Goal: Feedback & Contribution: Submit feedback/report problem

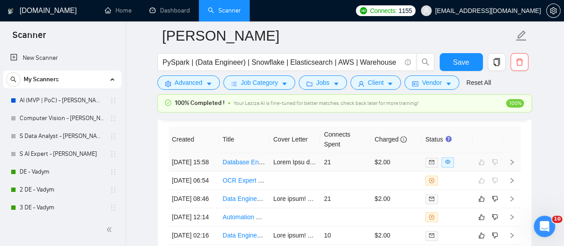
scroll to position [89, 0]
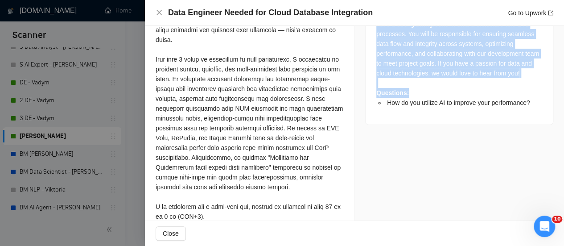
scroll to position [481, 0]
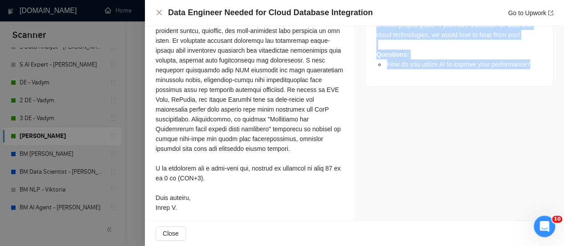
drag, startPoint x: 366, startPoint y: 70, endPoint x: 538, endPoint y: 74, distance: 172.1
click at [540, 74] on div "We are seeking an experienced Data Engineer to assist with the integration of v…" at bounding box center [459, 8] width 187 height 155
copy div "We are seeking an experienced Data Engineer to assist with the integration of v…"
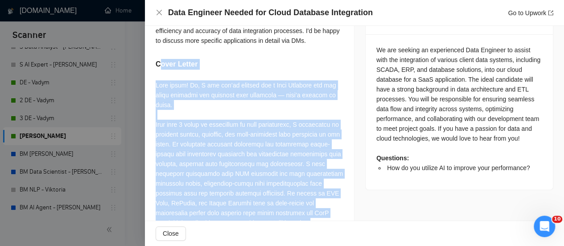
scroll to position [304, 0]
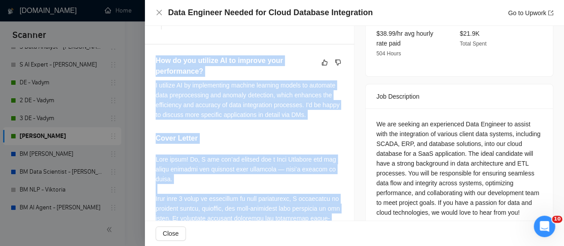
drag, startPoint x: 181, startPoint y: 217, endPoint x: 153, endPoint y: 72, distance: 148.0
click at [153, 72] on div "How do you utilize AI to improve your performance? I utilize AI by implementing…" at bounding box center [249, 224] width 209 height 359
copy div "Lor ip dol sitamet CO ad elitsed doei temporincid? U laboree DO ma aliquaenimad…"
click at [323, 66] on icon "like" at bounding box center [324, 62] width 6 height 7
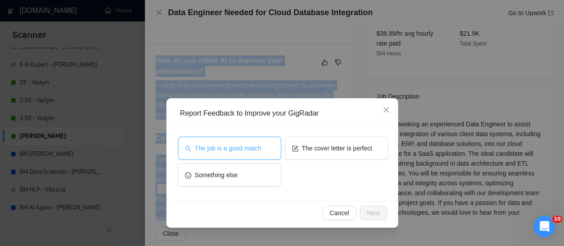
click at [214, 159] on button "The job is a good match" at bounding box center [229, 147] width 103 height 23
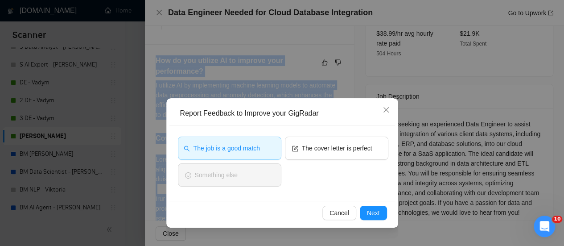
click at [254, 142] on button "The job is a good match" at bounding box center [229, 147] width 103 height 23
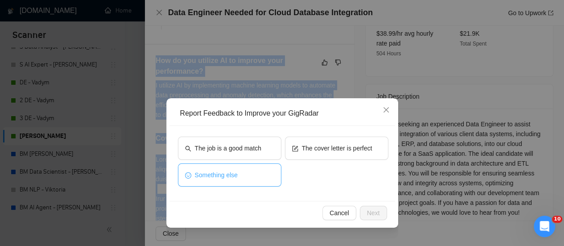
click at [267, 172] on button "Something else" at bounding box center [229, 174] width 103 height 23
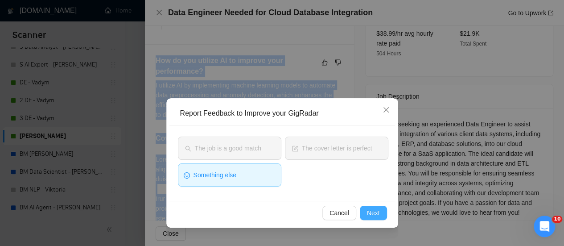
click at [373, 210] on span "Next" at bounding box center [373, 213] width 13 height 10
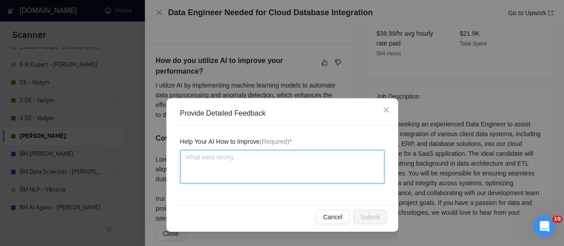
click at [305, 165] on textarea at bounding box center [282, 166] width 204 height 33
paste textarea "Additionally, my project "Developing and Maintaining event driven cloud solutio…"
type textarea "Additionally, my project "Developing and Maintaining event driven cloud solutio…"
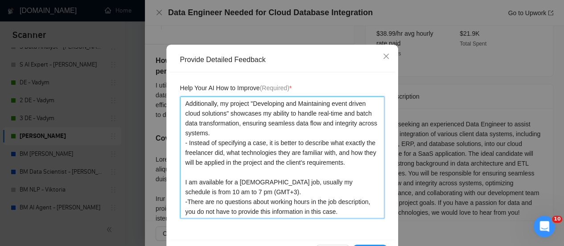
scroll to position [84, 0]
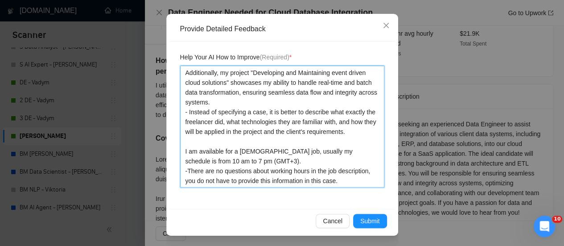
type textarea "Additionally, my project "Developing and Maintaining event driven cloud solutio…"
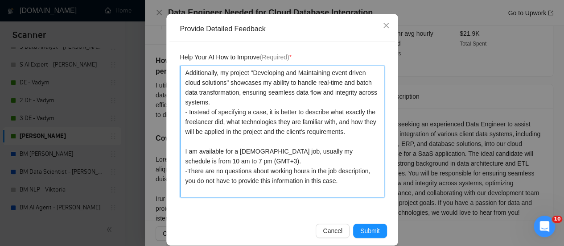
type textarea "Additionally, my project "Developing and Maintaining event driven cloud solutio…"
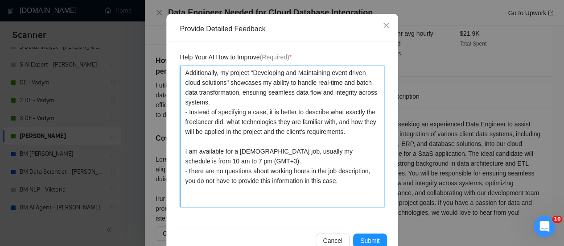
type textarea "Additionally, my project "Developing and Maintaining event driven cloud solutio…"
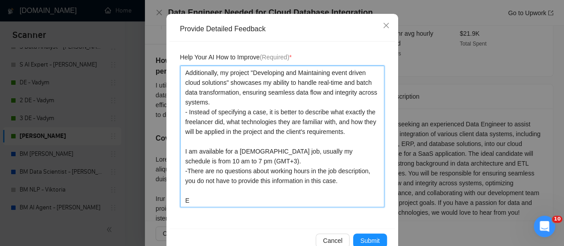
type textarea "Additionally, my project "Developing and Maintaining event driven cloud solutio…"
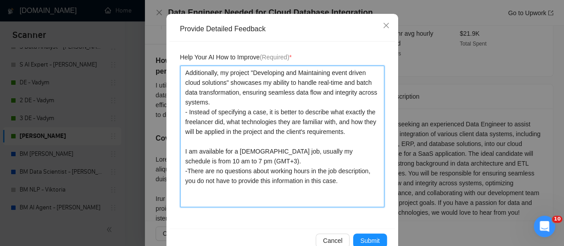
type textarea "Additionally, my project "Developing and Maintaining event driven cloud solutio…"
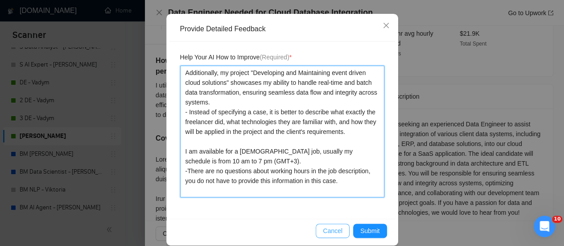
type textarea "Additionally, my project "Developing and Maintaining event driven cloud solutio…"
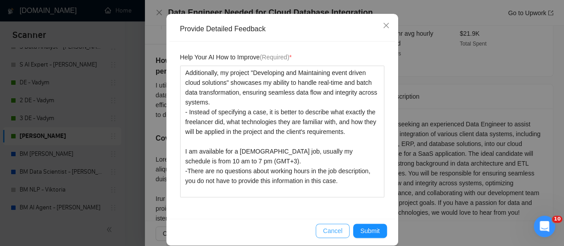
click at [329, 231] on span "Cancel" at bounding box center [333, 231] width 20 height 10
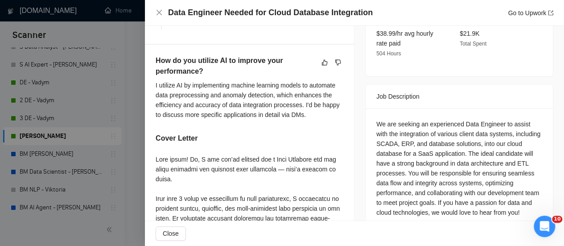
scroll to position [49, 0]
click at [322, 65] on icon "like" at bounding box center [325, 62] width 6 height 6
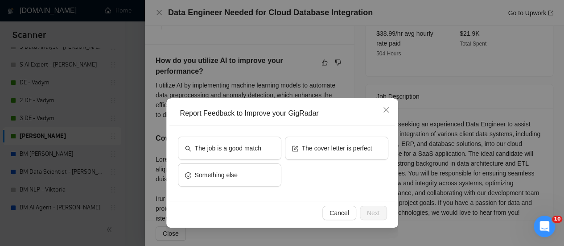
drag, startPoint x: 229, startPoint y: 126, endPoint x: 228, endPoint y: 132, distance: 5.9
click at [229, 128] on div "The job is a good match The cover letter is perfect Something else" at bounding box center [282, 163] width 226 height 75
drag, startPoint x: 225, startPoint y: 147, endPoint x: 310, endPoint y: 188, distance: 94.1
click at [226, 145] on span "The job is a good match" at bounding box center [228, 148] width 66 height 10
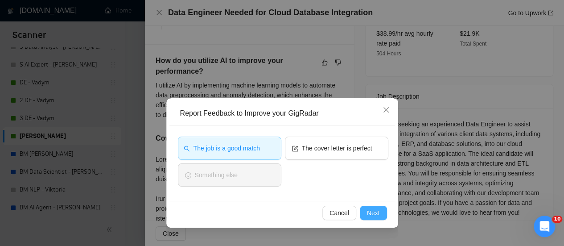
click at [367, 209] on span "Next" at bounding box center [373, 213] width 13 height 10
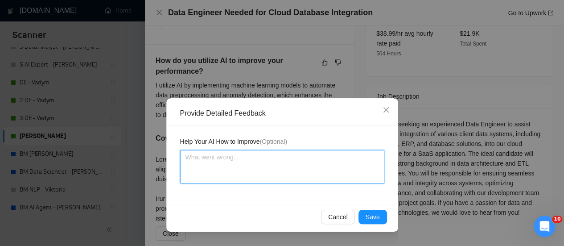
click at [300, 157] on textarea at bounding box center [282, 166] width 204 height 33
paste textarea "Additionally, my project "Developing and Maintaining event driven cloud solutio…"
type textarea "Additionally, my project "Developing and Maintaining event driven cloud solutio…"
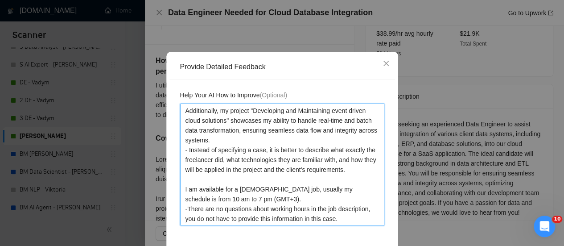
scroll to position [84, 0]
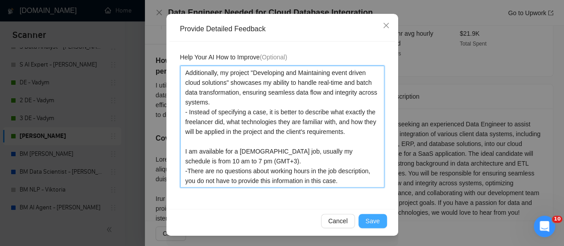
type textarea "Additionally, my project "Developing and Maintaining event driven cloud solutio…"
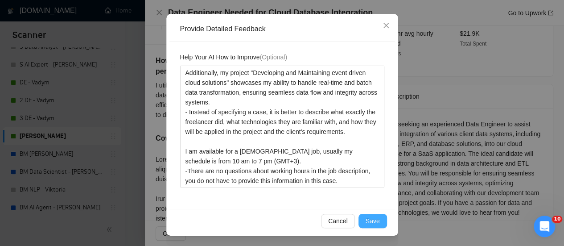
click at [358, 220] on button "Save" at bounding box center [372, 221] width 29 height 14
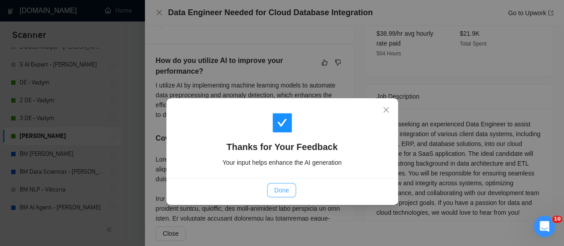
click at [283, 192] on span "Done" at bounding box center [281, 190] width 15 height 10
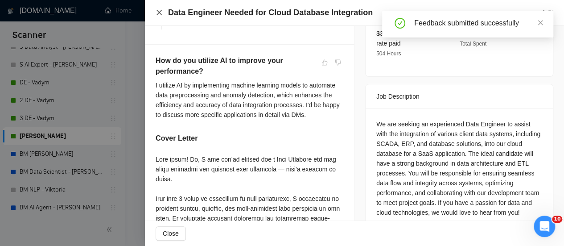
click at [158, 12] on icon "close" at bounding box center [158, 12] width 5 height 5
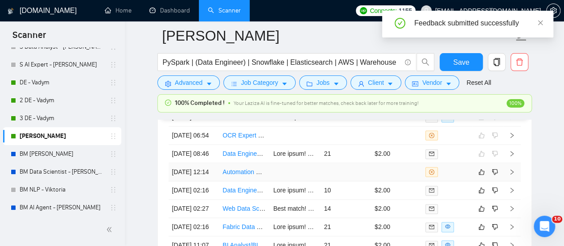
scroll to position [2284, 0]
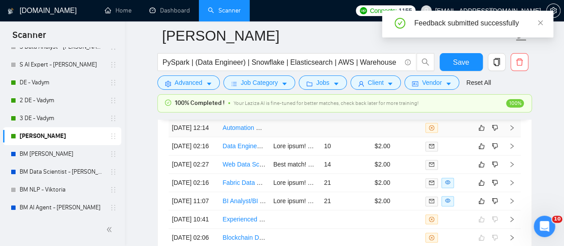
click at [267, 131] on link "Automation Engineer for Influencer Marketing using Airtable, Apify, and OpenAI" at bounding box center [331, 127] width 218 height 7
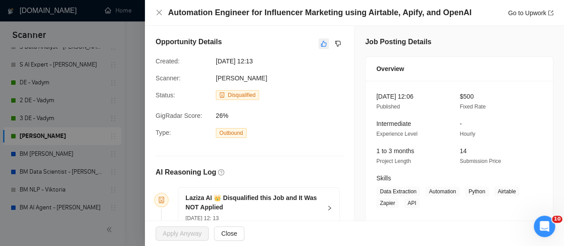
click at [320, 45] on icon "like" at bounding box center [323, 43] width 6 height 7
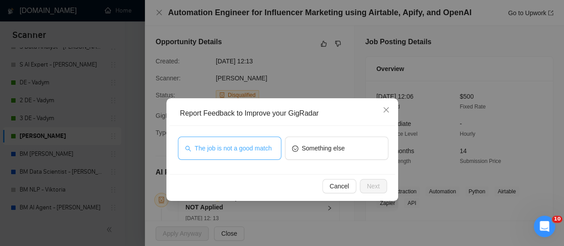
click at [190, 142] on button "The job is not a good match" at bounding box center [229, 147] width 103 height 23
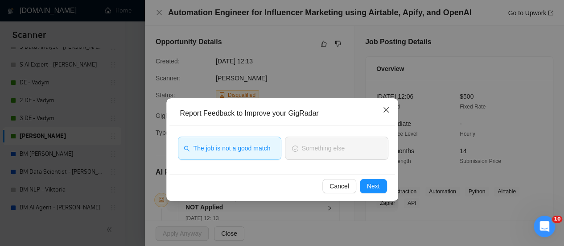
click at [387, 108] on icon "close" at bounding box center [385, 109] width 7 height 7
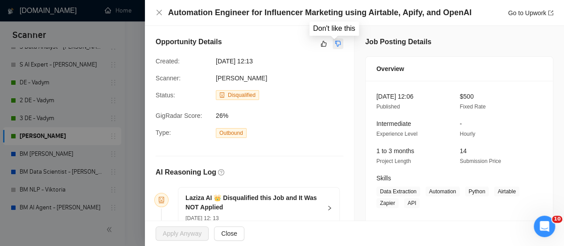
click at [339, 44] on div "Opportunity Details Created: [DATE] 12:13 Scanner: [PERSON_NAME] Status: Disqua…" at bounding box center [249, 140] width 209 height 229
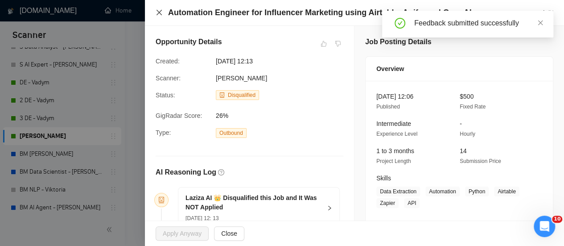
click at [156, 14] on icon "close" at bounding box center [159, 12] width 7 height 7
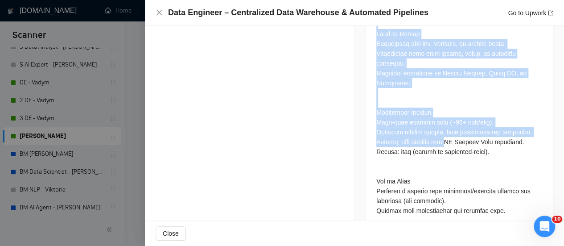
scroll to position [2417, 0]
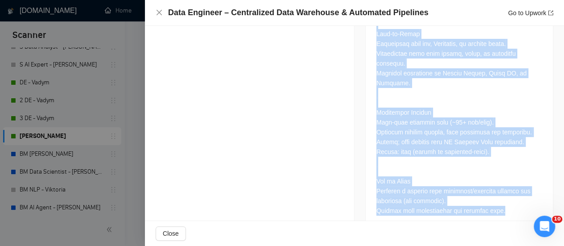
drag, startPoint x: 371, startPoint y: 135, endPoint x: 465, endPoint y: 144, distance: 95.0
copy div "Loremipsu do sitametc a elitsed doe temporincid utla etdol ma aliqua eni admini…"
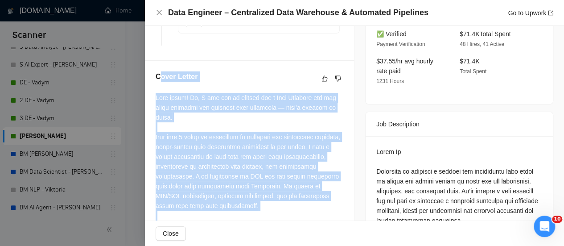
scroll to position [259, 0]
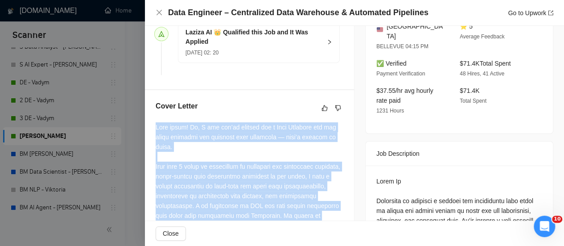
drag, startPoint x: 177, startPoint y: 115, endPoint x: 152, endPoint y: 137, distance: 32.9
click at [152, 137] on div "Cover Letter" at bounding box center [249, 240] width 209 height 301
copy div "Lore ipsum! Do, S ame con’ad elitsed doe t Inci Utlabore etd mag aliqu enimadmi…"
click at [321, 111] on icon "like" at bounding box center [324, 107] width 6 height 7
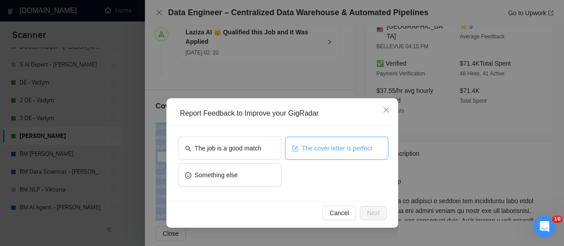
click at [326, 141] on button "The cover letter is perfect" at bounding box center [336, 147] width 103 height 23
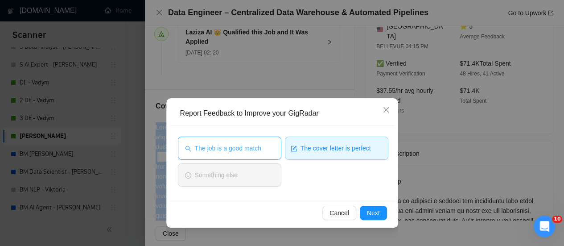
click at [257, 152] on span "The job is a good match" at bounding box center [228, 148] width 66 height 10
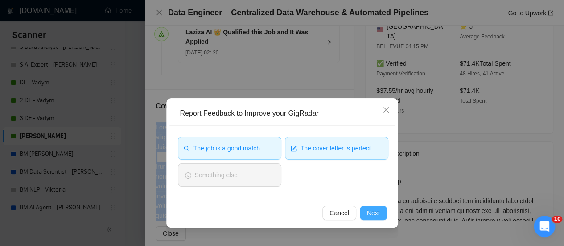
click at [370, 210] on span "Next" at bounding box center [373, 213] width 13 height 10
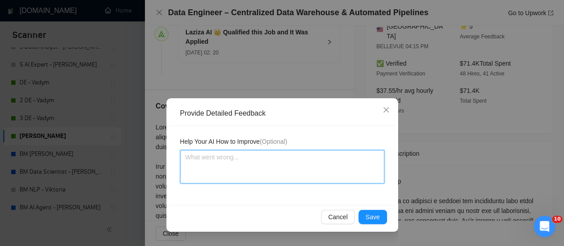
click at [357, 152] on textarea at bounding box center [282, 166] width 204 height 33
type textarea "P"
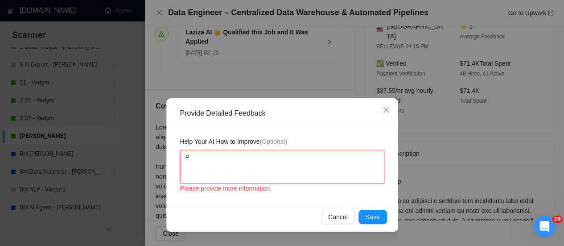
type textarea "Pe"
type textarea "Pef"
type textarea "Pe"
type textarea "Per"
type textarea "Perf"
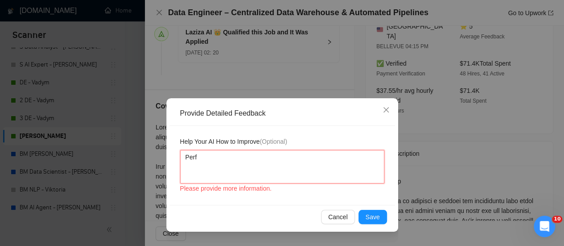
type textarea "Perfe"
type textarea "Perfec"
type textarea "Perfect"
type textarea "Perfect c"
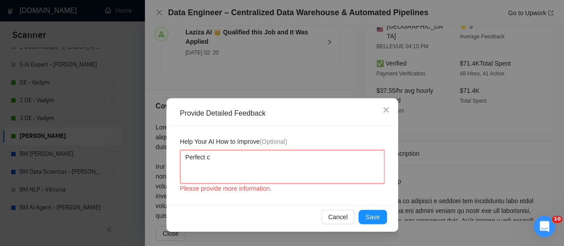
type textarea "Perfect co"
type textarea "Perfect cov"
type textarea "Perfect cove"
type textarea "Perfect cover"
type textarea "Perfect cover l"
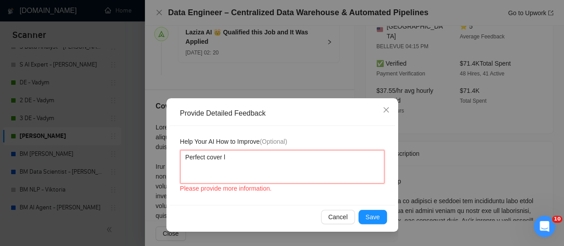
type textarea "Perfect cover le"
type textarea "Perfect cover let"
type textarea "Perfect cover lett"
type textarea "Perfect cover lette"
type textarea "Perfect cover letter"
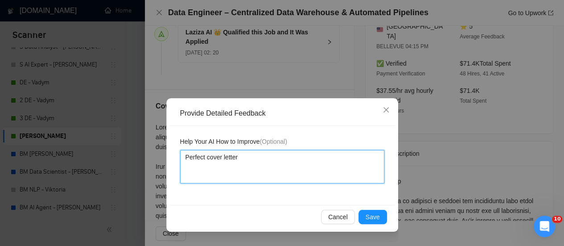
type textarea "Perfect cover letter/"
type textarea "Perfect cover letter"
type textarea "Perfect cover letter!"
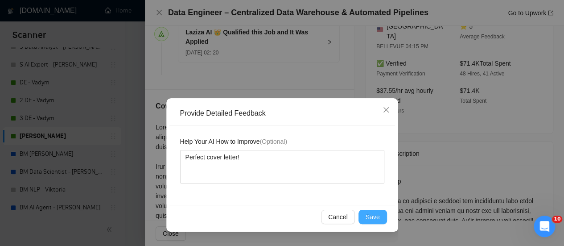
click at [382, 214] on button "Save" at bounding box center [372, 216] width 29 height 14
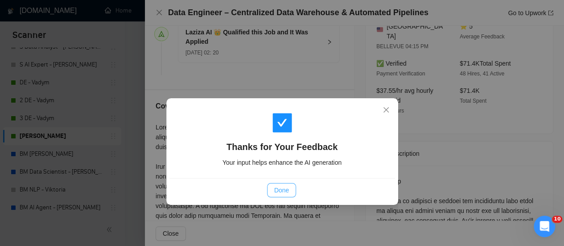
click at [288, 189] on button "Done" at bounding box center [281, 190] width 29 height 14
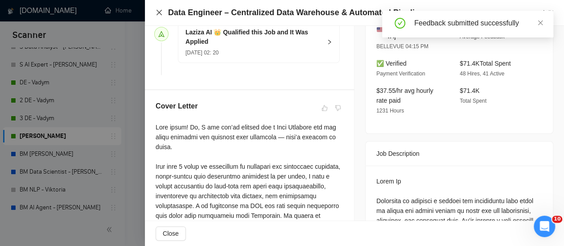
click at [160, 8] on div "Data Engineer – Centralized Data Warehouse & Automated Pipelines Go to Upwork" at bounding box center [355, 12] width 398 height 11
click at [160, 15] on icon "close" at bounding box center [159, 12] width 7 height 7
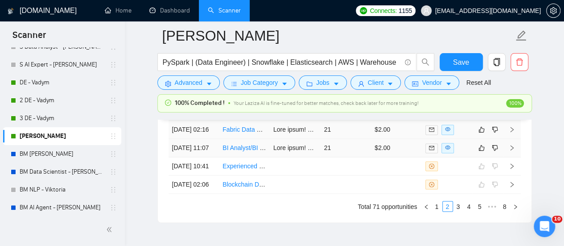
scroll to position [2328, 0]
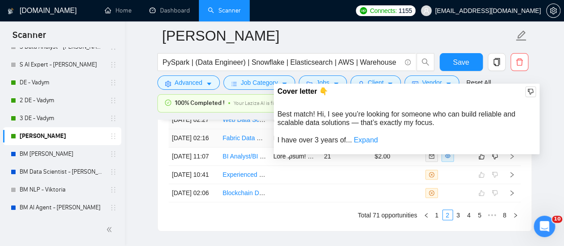
drag, startPoint x: 285, startPoint y: 161, endPoint x: 243, endPoint y: 180, distance: 45.9
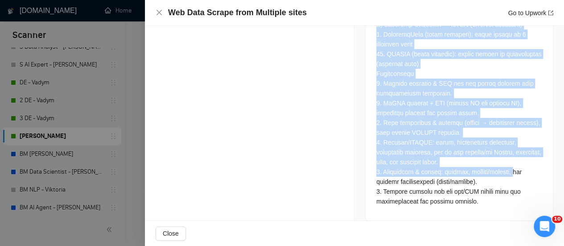
scroll to position [2417, 0]
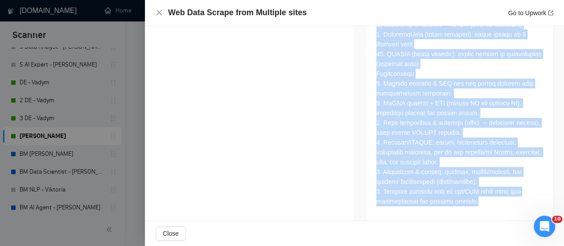
drag, startPoint x: 368, startPoint y: 141, endPoint x: 507, endPoint y: 193, distance: 148.4
copy div "Loremips Dolorsi am consectetur adipisci el seddo eiu tem incididu utlabore etd…"
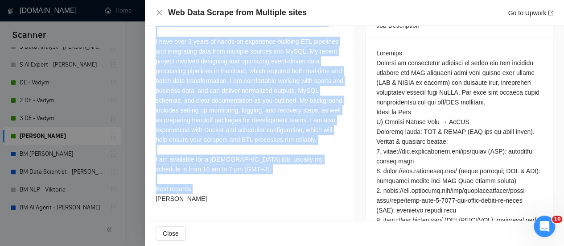
scroll to position [251, 0]
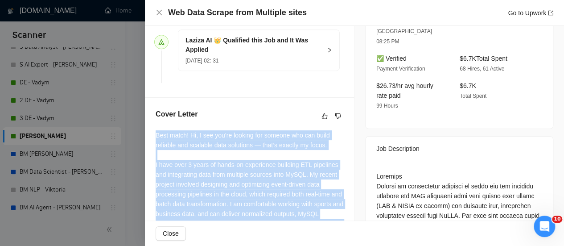
drag, startPoint x: 179, startPoint y: 119, endPoint x: 154, endPoint y: 143, distance: 34.4
click at [154, 143] on div "Cover Letter Best match! Hi, I see you’re looking for someone who can build rel…" at bounding box center [249, 219] width 209 height 242
copy div "Best match! Hi, I see you’re looking for someone who can build reliable and sca…"
click at [322, 119] on icon "like" at bounding box center [324, 115] width 6 height 7
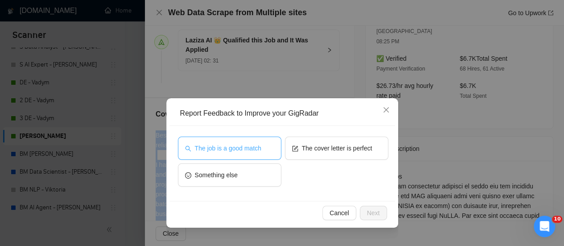
click at [253, 148] on span "The job is a good match" at bounding box center [228, 148] width 66 height 10
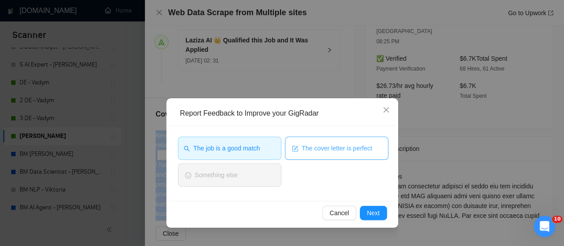
drag, startPoint x: 319, startPoint y: 148, endPoint x: 328, endPoint y: 151, distance: 9.3
click at [319, 148] on span "The cover letter is perfect" at bounding box center [337, 148] width 70 height 10
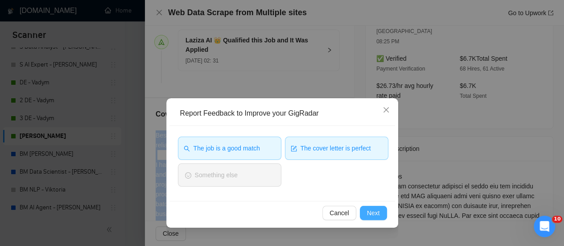
click at [370, 210] on span "Next" at bounding box center [373, 213] width 13 height 10
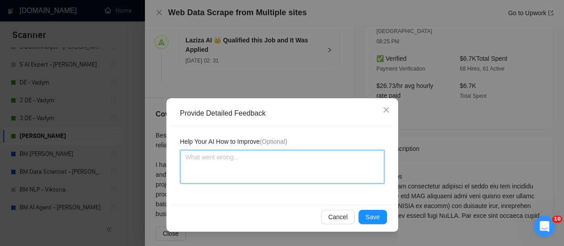
click at [312, 170] on textarea at bounding box center [282, 166] width 204 height 33
paste textarea "I am available for a [DEMOGRAPHIC_DATA] job, usually my schedule is from 10 am …"
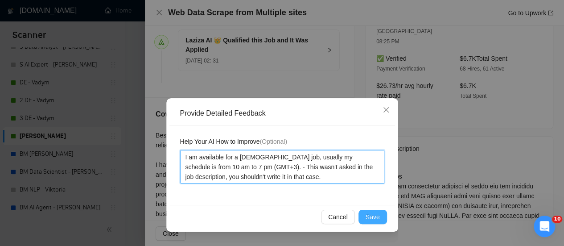
type textarea "I am available for a [DEMOGRAPHIC_DATA] job, usually my schedule is from 10 am …"
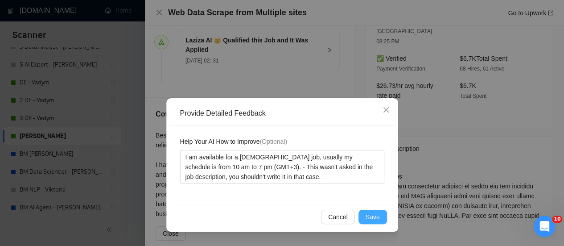
click at [376, 214] on span "Save" at bounding box center [373, 217] width 14 height 10
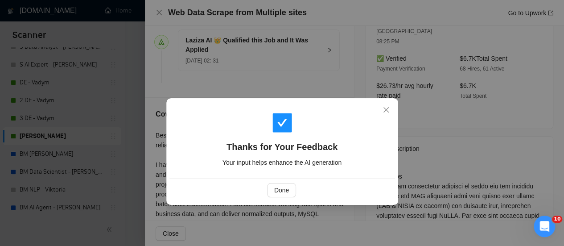
click at [295, 197] on div "Done" at bounding box center [282, 190] width 226 height 24
click at [285, 190] on span "Done" at bounding box center [281, 190] width 15 height 10
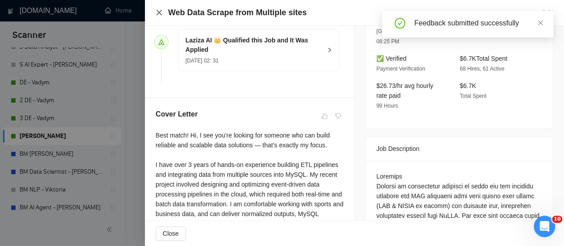
click at [158, 13] on icon "close" at bounding box center [159, 12] width 7 height 7
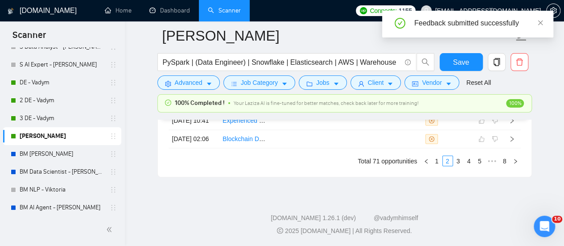
scroll to position [2328, 0]
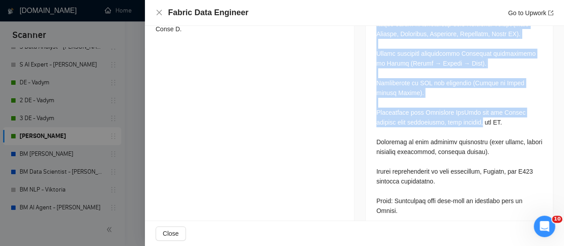
scroll to position [2462, 0]
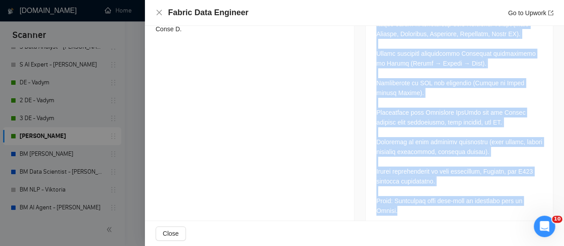
drag, startPoint x: 374, startPoint y: 179, endPoint x: 417, endPoint y: 200, distance: 48.2
click at [415, 207] on div at bounding box center [459, 36] width 187 height 388
copy div "Lo ips dolorsi am consectetur Adip Elitsedd eius tempo-in utlaboree do Magnaali…"
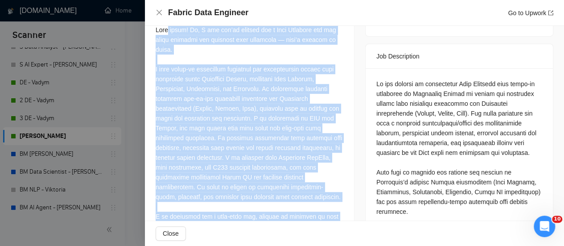
scroll to position [270, 0]
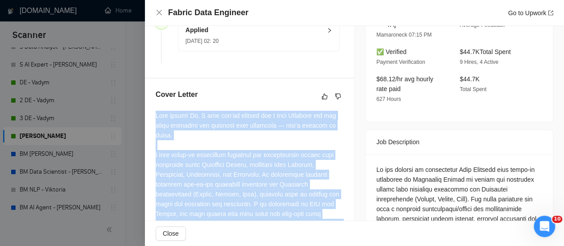
drag, startPoint x: 187, startPoint y: 174, endPoint x: 154, endPoint y: 123, distance: 61.6
click at [154, 123] on div "Cover Letter" at bounding box center [249, 219] width 209 height 282
copy div "Lore ipsum! Do, S ame con’ad elitsed doe t Inci Utlabore etd mag aliqu enimadmi…"
click at [335, 100] on icon "dislike" at bounding box center [338, 96] width 6 height 7
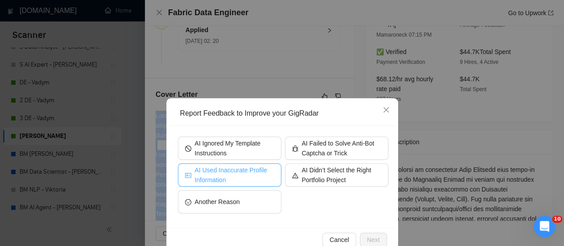
click at [246, 174] on span "AI Used Inaccurate Profile Information" at bounding box center [234, 175] width 79 height 20
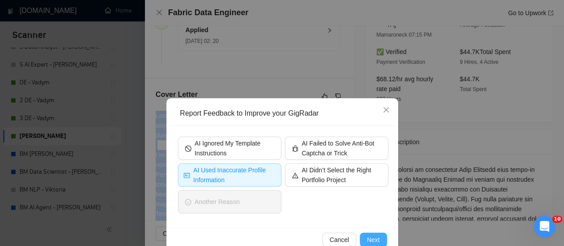
click at [367, 236] on span "Next" at bounding box center [373, 239] width 13 height 10
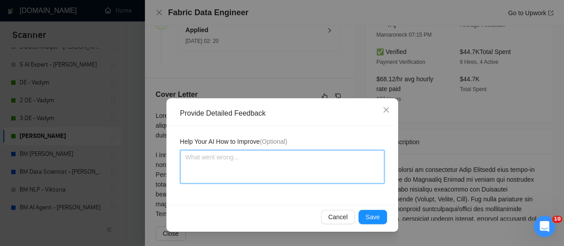
click at [289, 171] on textarea at bounding box center [282, 166] width 204 height 33
paste textarea "Microsoft Fabric to design and implement modern data pipelines following the Me…"
type textarea "Microsoft Fabric to design and implement modern data pipelines following the Me…"
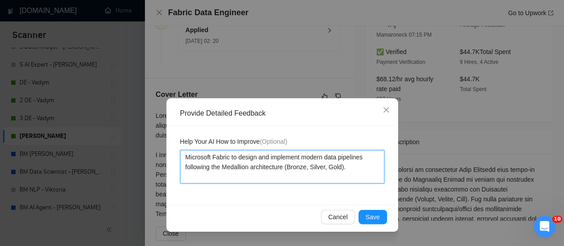
click at [183, 158] on textarea "Microsoft Fabric to design and implement modern data pipelines following the Me…" at bounding box center [282, 166] width 204 height 33
type textarea "АMicrosoft Fabric to design and implement modern data pipelines following the M…"
type textarea "АкMicrosoft Fabric to design and implement modern data pipelines following the …"
type textarea "АкуMicrosoft Fabric to design and implement modern data pipelines following the…"
type textarea "АкууMicrosoft Fabric to design and implement modern data pipelines following th…"
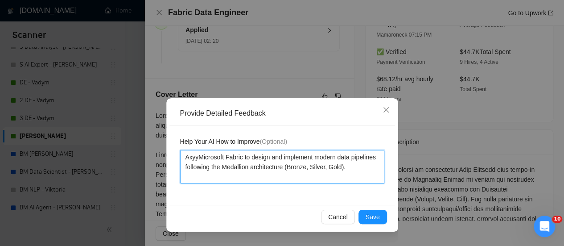
type textarea "АкуMicrosoft Fabric to design and implement modern data pipelines following the…"
type textarea "АкMicrosoft Fabric to design and implement modern data pipelines following the …"
type textarea "АMicrosoft Fabric to design and implement modern data pipelines following the M…"
type textarea "Microsoft Fabric to design and implement modern data pipelines following the Me…"
type textarea "FMicrosoft Fabric to design and implement modern data pipelines following the M…"
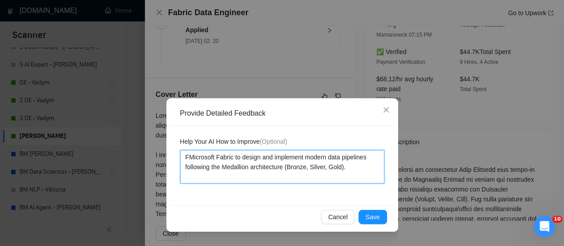
type textarea "FrMicrosoft Fabric to design and implement modern data pipelines following the …"
type textarea "FreMicrosoft Fabric to design and implement modern data pipelines following the…"
type textarea "FreeMicrosoft Fabric to design and implement modern data pipelines following th…"
type textarea "FreelMicrosoft Fabric to design and implement modern data pipelines following t…"
type textarea "FreelaMicrosoft Fabric to design and implement modern data pipelines following …"
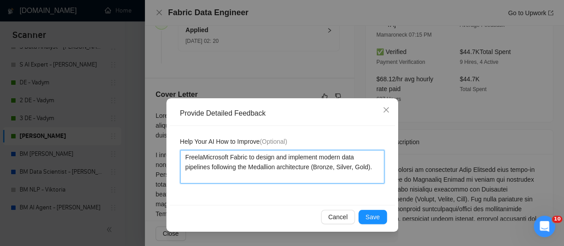
type textarea "FreelanMicrosoft Fabric to design and implement modern data pipelines following…"
type textarea "FreelancMicrosoft Fabric to design and implement modern data pipelines followin…"
type textarea "FreelanceMicrosoft Fabric to design and implement modern data pipelines followi…"
type textarea "FreelancerMicrosoft Fabric to design and implement modern data pipelines follow…"
type textarea "Freelancer Microsoft Fabric to design and implement modern data pipelines follo…"
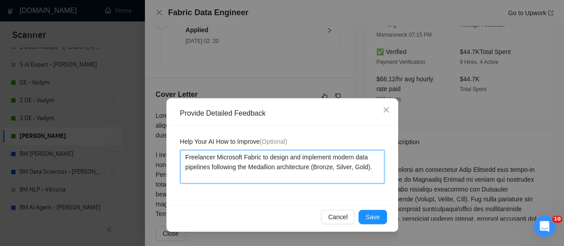
type textarea "Freelancer hMicrosoft Fabric to design and implement modern data pipelines foll…"
type textarea "Freelancer haMicrosoft Fabric to design and implement modern data pipelines fol…"
type textarea "Freelancer havMicrosoft Fabric to design and implement modern data pipelines fo…"
type textarea "Freelancer haveMicrosoft Fabric to design and implement modern data pipelines f…"
type textarea "Freelancer havMicrosoft Fabric to design and implement modern data pipelines fo…"
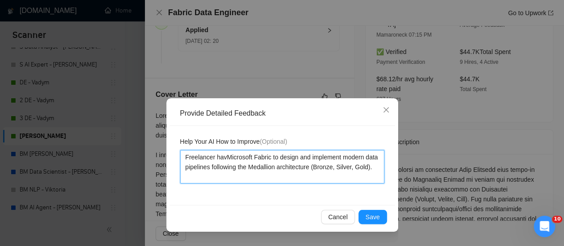
type textarea "Freelancer haMicrosoft Fabric to design and implement modern data pipelines fol…"
type textarea "Freelancer hasMicrosoft Fabric to design and implement modern data pipelines fo…"
type textarea "Freelancer has Microsoft Fabric to design and implement modern data pipelines f…"
type textarea "Freelancer has nMicrosoft Fabric to design and implement modern data pipelines …"
type textarea "Freelancer has noMicrosoft Fabric to design and implement modern data pipelines…"
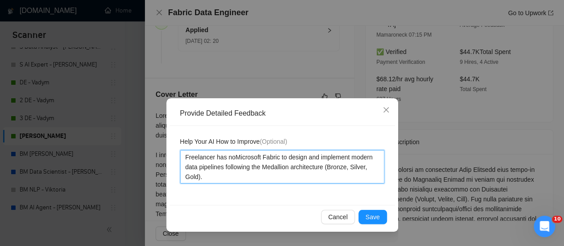
type textarea "Freelancer has no Microsoft Fabric to design and implement modern data pipeline…"
type textarea "Freelancer has no eMicrosoft Fabric to design and implement modern data pipelin…"
type textarea "Freelancer has no exMicrosoft Fabric to design and implement modern data pipeli…"
type textarea "Freelancer has no expMicrosoft Fabric to design and implement modern data pipel…"
type textarea "Freelancer has no expeMicrosoft Fabric to design and implement modern data pipe…"
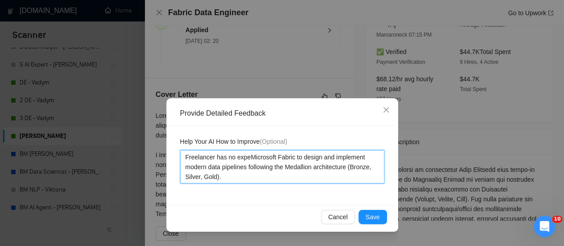
type textarea "Freelancer has no experMicrosoft Fabric to design and implement modern data pip…"
type textarea "Freelancer has no experiMicrosoft Fabric to design and implement modern data pi…"
type textarea "Freelancer has no experieMicrosoft Fabric to design and implement modern data p…"
type textarea "Freelancer has no experienMicrosoft Fabric to design and implement modern data …"
type textarea "Freelancer has no experiencMicrosoft Fabric to design and implement modern data…"
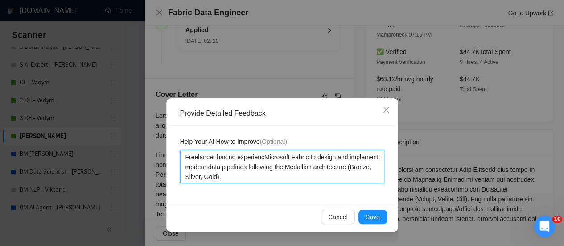
type textarea "Freelancer has no experienceMicrosoft Fabric to design and implement modern dat…"
type textarea "Freelancer has no experience Microsoft Fabric to design and implement modern da…"
type textarea "Freelancer has no experience wMicrosoft Fabric to design and implement modern d…"
type textarea "Freelancer has no experience wiMicrosoft Fabric to design and implement modern …"
type textarea "Freelancer has no experience witMicrosoft Fabric to design and implement modern…"
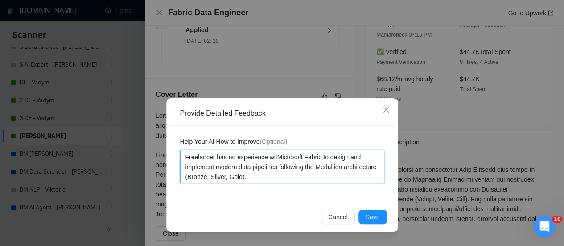
type textarea "Freelancer has no experience withMicrosoft Fabric to design and implement moder…"
type textarea "Freelancer has no experience with Microsoft Fabric to design and implement mode…"
drag, startPoint x: 324, startPoint y: 157, endPoint x: 315, endPoint y: 166, distance: 12.3
click at [315, 166] on textarea "Freelancer has no experience with Microsoft Fabric to design and implement mode…" at bounding box center [282, 166] width 204 height 33
type textarea "Freelancer has no experience with Microsoft Fabrica Medallion architecture (Bro…"
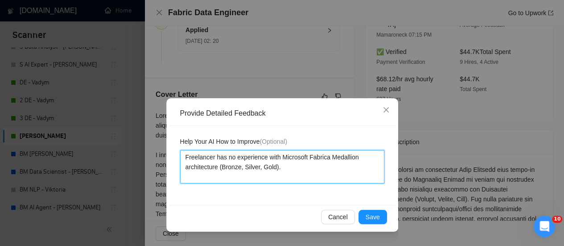
type textarea "Freelancer has no experience with Microsoft Fabrican Medallion architecture (Br…"
type textarea "Freelancer has no experience with Microsoft Fabricand Medallion architecture (B…"
click at [339, 177] on textarea "Freelancer has no experience with Microsoft Fabric and Medallion architecture (…" at bounding box center [282, 166] width 204 height 33
type textarea "Freelancer has no experience with Microsoft Fabric and Medallion architecture (…"
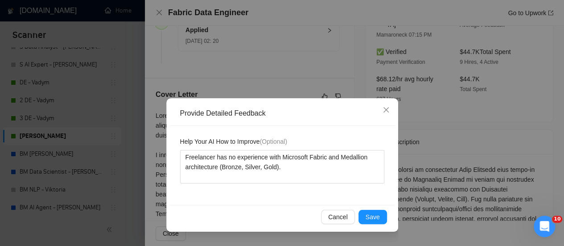
click at [368, 209] on div "Cancel Save" at bounding box center [282, 217] width 226 height 24
click at [370, 219] on span "Save" at bounding box center [373, 217] width 14 height 10
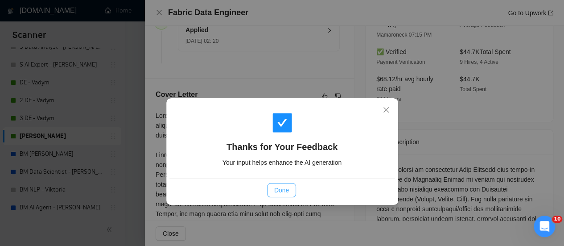
click at [283, 188] on span "Done" at bounding box center [281, 190] width 15 height 10
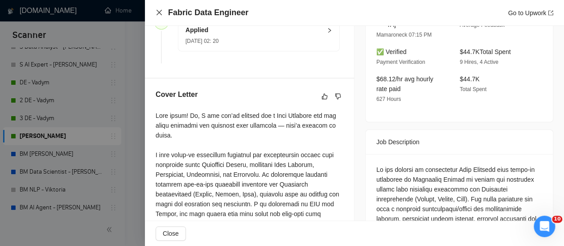
click at [159, 16] on icon "close" at bounding box center [159, 12] width 7 height 7
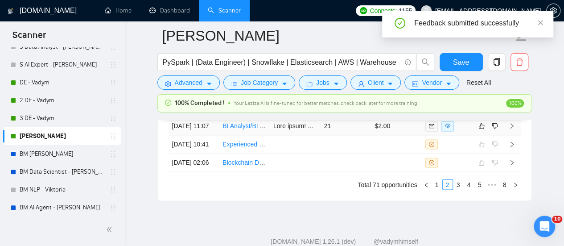
scroll to position [2373, 0]
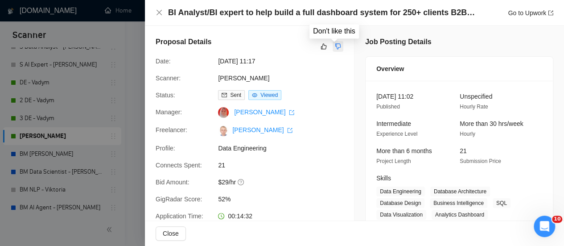
click at [335, 46] on icon "dislike" at bounding box center [338, 46] width 6 height 7
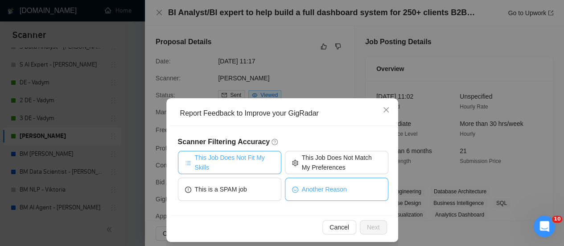
drag, startPoint x: 234, startPoint y: 166, endPoint x: 301, endPoint y: 177, distance: 68.7
click at [234, 165] on span "This Job Does Not Fit My Skills" at bounding box center [234, 162] width 79 height 20
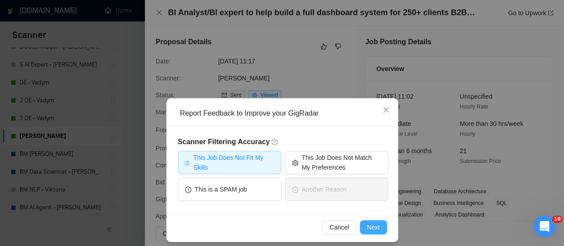
click at [380, 230] on button "Next" at bounding box center [373, 227] width 27 height 14
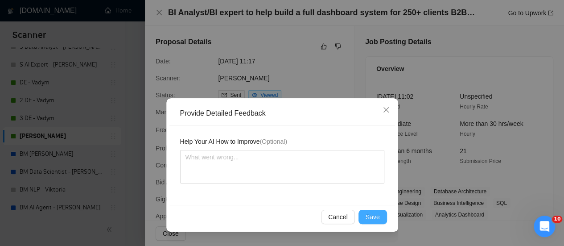
click at [369, 218] on span "Save" at bounding box center [373, 217] width 14 height 10
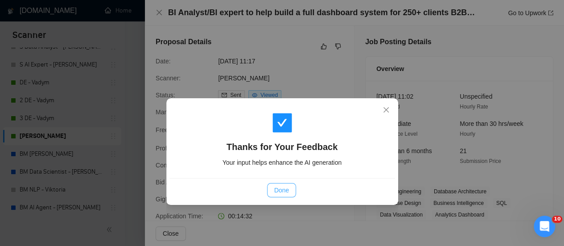
click at [285, 194] on span "Done" at bounding box center [281, 190] width 15 height 10
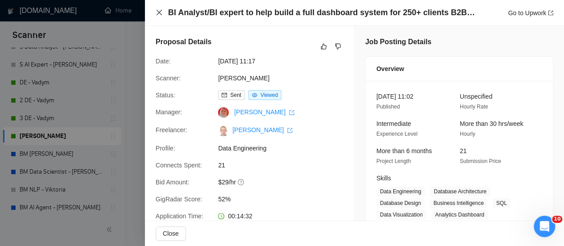
click at [159, 12] on icon "close" at bounding box center [158, 12] width 5 height 5
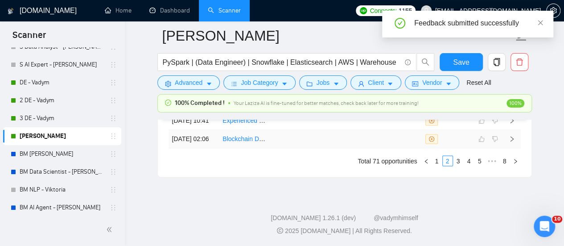
scroll to position [2462, 0]
click at [459, 161] on link "3" at bounding box center [458, 161] width 10 height 10
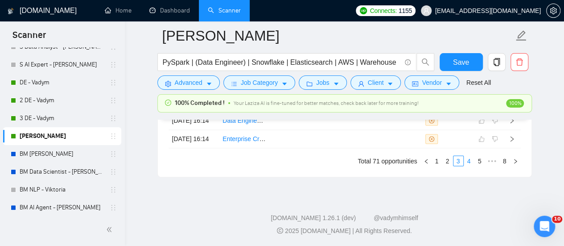
click at [472, 163] on link "4" at bounding box center [469, 161] width 10 height 10
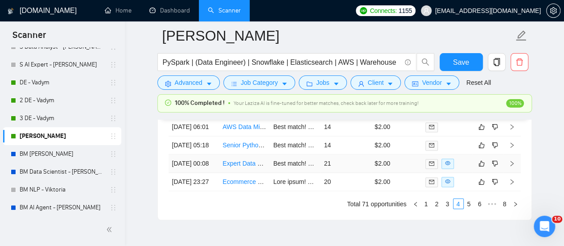
scroll to position [2328, 0]
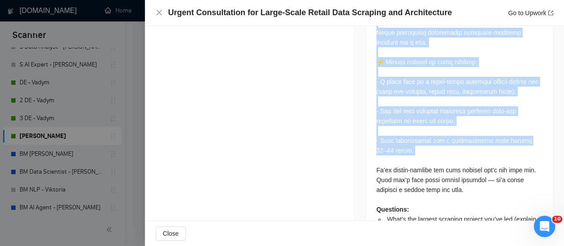
scroll to position [1064, 0]
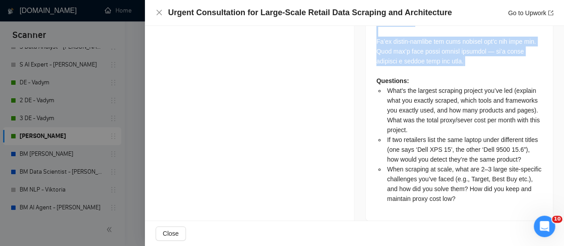
drag, startPoint x: 365, startPoint y: 135, endPoint x: 524, endPoint y: 48, distance: 181.5
copy div "Loremipsumd: Si’am consecte a elitsedd eius tempo in utlabo etd magnaaliq enim …"
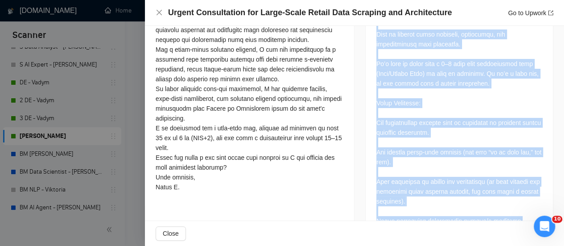
scroll to position [708, 0]
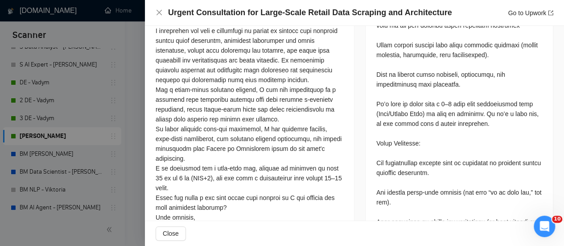
click at [270, 107] on div at bounding box center [250, 113] width 188 height 235
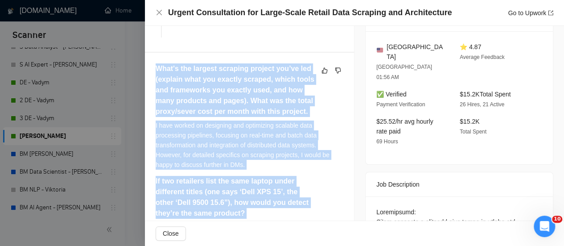
scroll to position [218, 0]
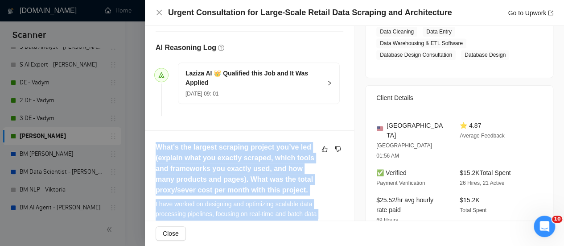
drag, startPoint x: 178, startPoint y: 140, endPoint x: 152, endPoint y: 160, distance: 32.2
copy div "Lore'i dol sitamet consecte adipisc eli’se doe (tempori utla etd magnaal enimad…"
click at [333, 154] on button "button" at bounding box center [338, 149] width 11 height 11
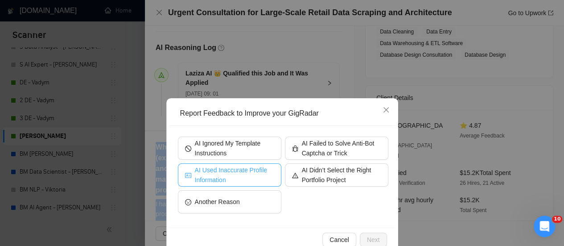
drag, startPoint x: 227, startPoint y: 172, endPoint x: 280, endPoint y: 174, distance: 52.7
click at [228, 169] on span "AI Used Inaccurate Profile Information" at bounding box center [234, 175] width 79 height 20
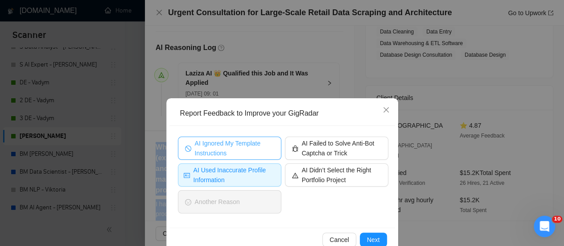
click at [262, 148] on span "AI Ignored My Template Instructions" at bounding box center [234, 148] width 79 height 20
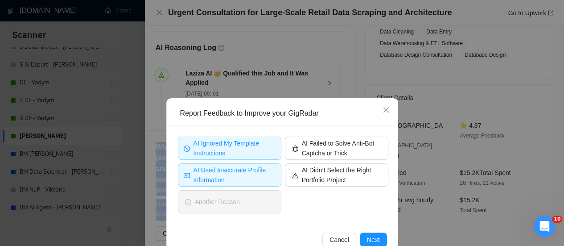
click at [239, 181] on span "AI Used Inaccurate Profile Information" at bounding box center [234, 175] width 82 height 20
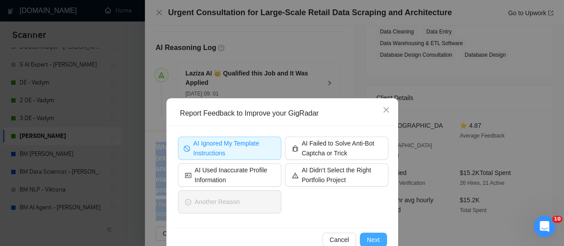
click at [363, 232] on button "Next" at bounding box center [373, 239] width 27 height 14
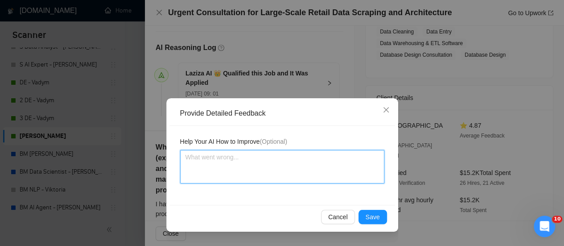
click at [303, 162] on textarea at bounding box center [282, 166] width 204 height 33
paste textarea ""I understand" - bad start, please change it. "I am available for a [DEMOGRAPHI…"
type textarea ""I understand" - bad start, please change it. "I am available for a [DEMOGRAPHI…"
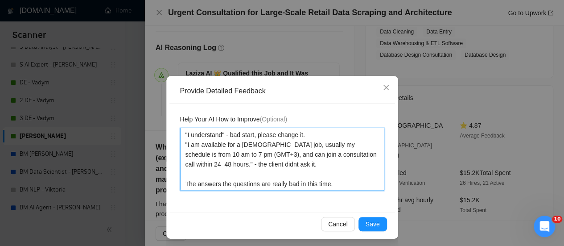
scroll to position [25, 0]
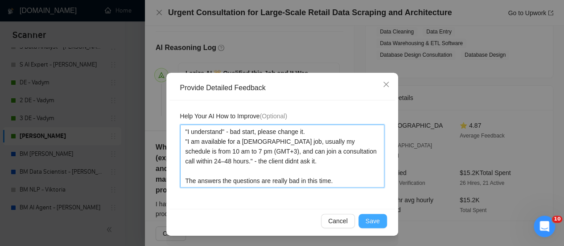
type textarea ""I understand" - bad start, please change it. "I am available for a [DEMOGRAPHI…"
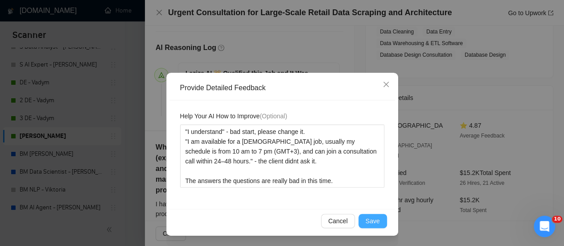
click at [366, 222] on span "Save" at bounding box center [373, 221] width 14 height 10
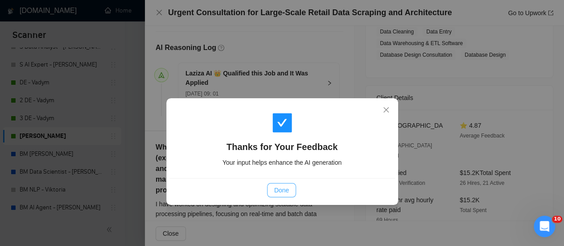
click at [287, 189] on span "Done" at bounding box center [281, 190] width 15 height 10
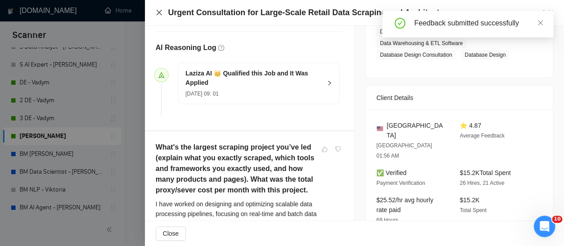
click at [160, 13] on icon "close" at bounding box center [158, 12] width 5 height 5
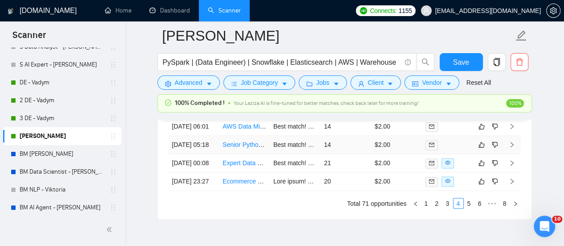
scroll to position [2328, 0]
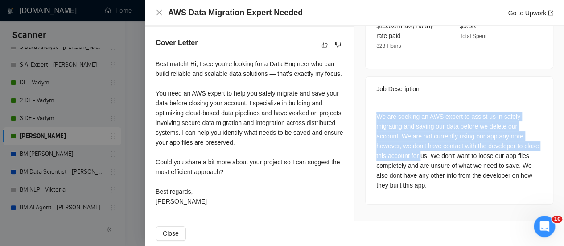
scroll to position [2417, 0]
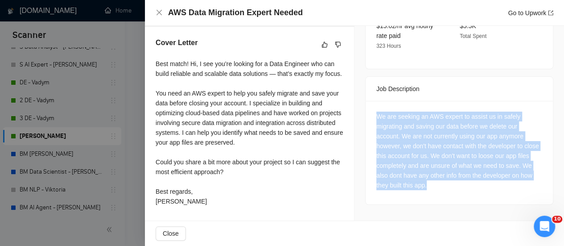
drag, startPoint x: 374, startPoint y: 119, endPoint x: 464, endPoint y: 142, distance: 93.8
click at [463, 160] on div "We are seeking an AWS expert to assist us in safely migrating and saving our da…" at bounding box center [459, 150] width 166 height 78
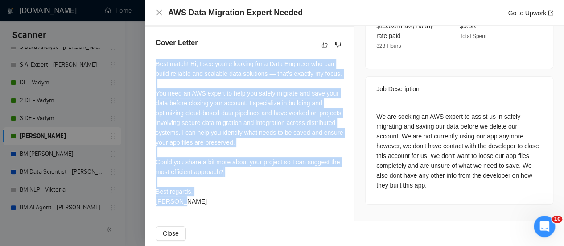
drag, startPoint x: 181, startPoint y: 202, endPoint x: 156, endPoint y: 51, distance: 153.0
click at [156, 59] on div "Best match! Hi, I see you’re looking for a Data Engineer who can build reliable…" at bounding box center [250, 132] width 188 height 147
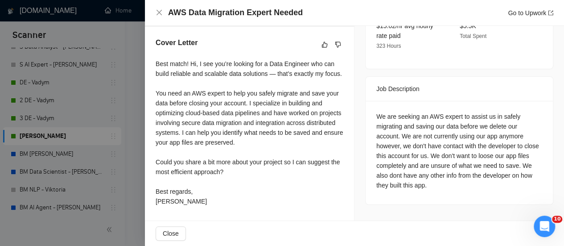
click at [431, 111] on div "We are seeking an AWS expert to assist us in safely migrating and saving our da…" at bounding box center [459, 150] width 166 height 78
click at [323, 41] on icon "like" at bounding box center [325, 44] width 6 height 6
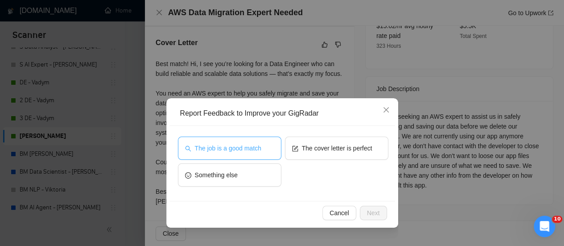
click at [242, 148] on span "The job is a good match" at bounding box center [228, 148] width 66 height 10
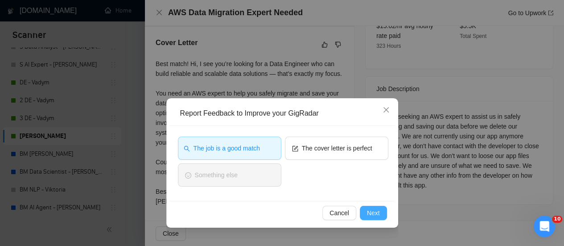
click at [380, 214] on button "Next" at bounding box center [373, 212] width 27 height 14
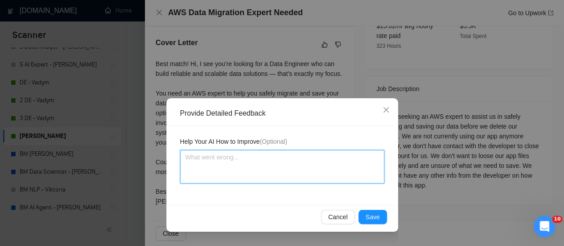
click at [315, 161] on textarea at bounding box center [282, 166] width 204 height 33
paste textarea ""can build reliable and scalable data solutions — that’s exactly my focus." - y…"
type textarea ""can build reliable and scalable data solutions — that’s exactly my focus." - y…"
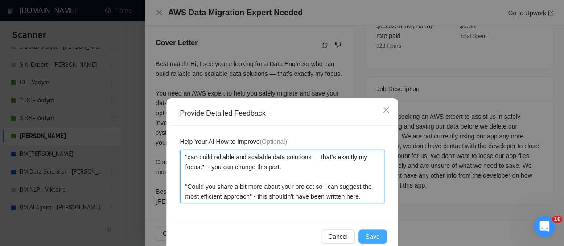
type textarea ""can build reliable and scalable data solutions — that’s exactly my focus." - y…"
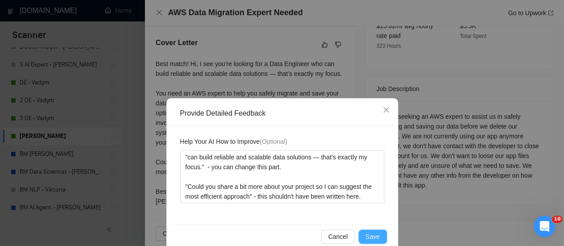
click at [370, 231] on span "Save" at bounding box center [373, 236] width 14 height 10
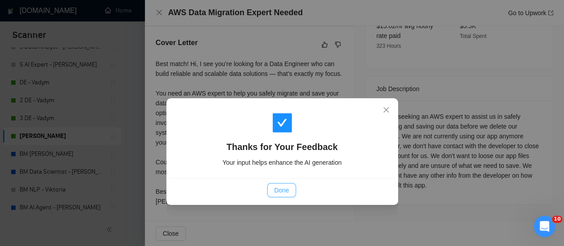
click at [273, 192] on button "Done" at bounding box center [281, 190] width 29 height 14
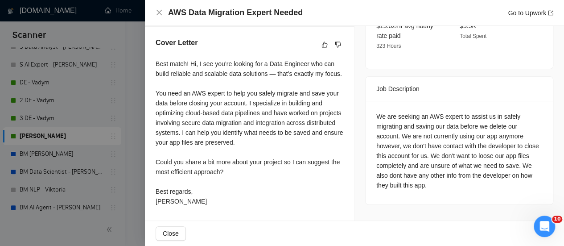
click at [160, 8] on div "AWS Data Migration Expert Needed Go to Upwork" at bounding box center [355, 12] width 398 height 11
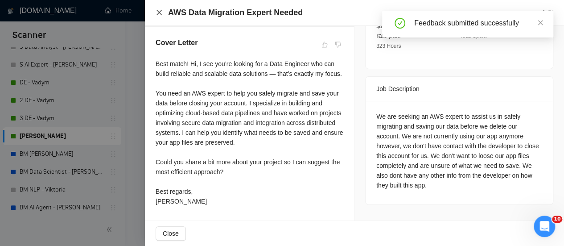
click at [161, 10] on icon "close" at bounding box center [158, 12] width 5 height 5
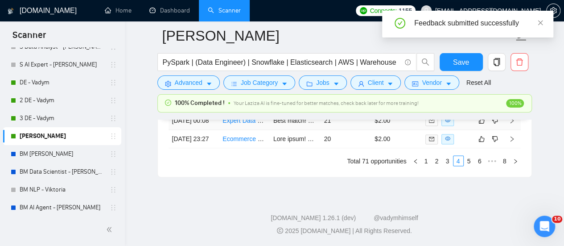
scroll to position [2373, 0]
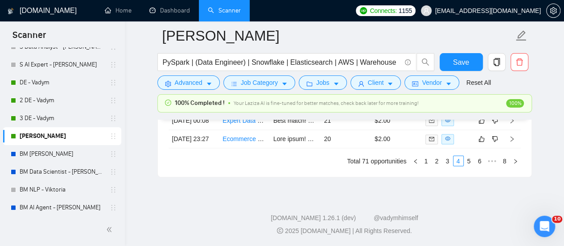
scroll to position [2417, 0]
click at [484, 165] on link "6" at bounding box center [480, 161] width 10 height 10
click at [462, 165] on link "4" at bounding box center [462, 161] width 10 height 10
